Goal: Navigation & Orientation: Find specific page/section

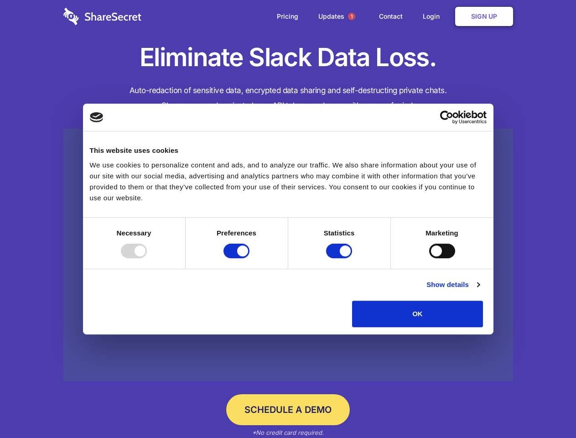
click at [147, 258] on div at bounding box center [134, 250] width 26 height 15
click at [249, 258] on input "Preferences" at bounding box center [236, 250] width 26 height 15
checkbox input "false"
click at [340, 258] on input "Statistics" at bounding box center [339, 250] width 26 height 15
checkbox input "false"
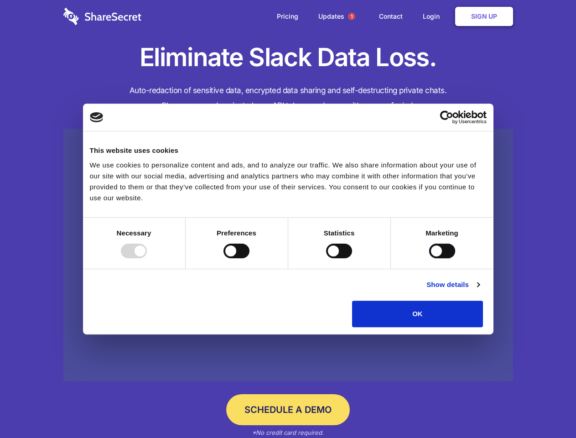
click at [429, 258] on input "Marketing" at bounding box center [442, 250] width 26 height 15
checkbox input "true"
click at [479, 290] on link "Show details" at bounding box center [452, 284] width 53 height 11
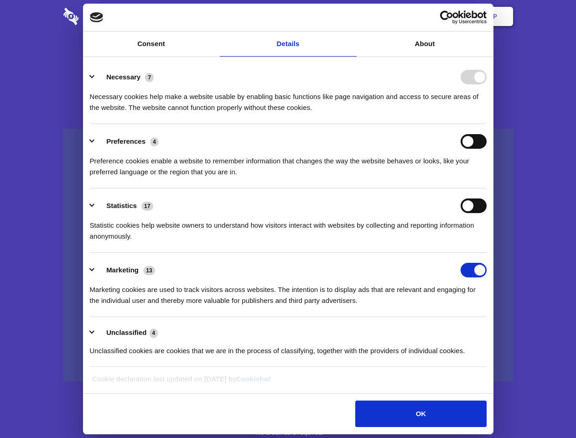
click at [486, 124] on li "Necessary 7 Necessary cookies help make a website usable by enabling basic func…" at bounding box center [288, 92] width 397 height 64
click at [351, 16] on span "1" at bounding box center [351, 16] width 7 height 7
